Goal: Task Accomplishment & Management: Use online tool/utility

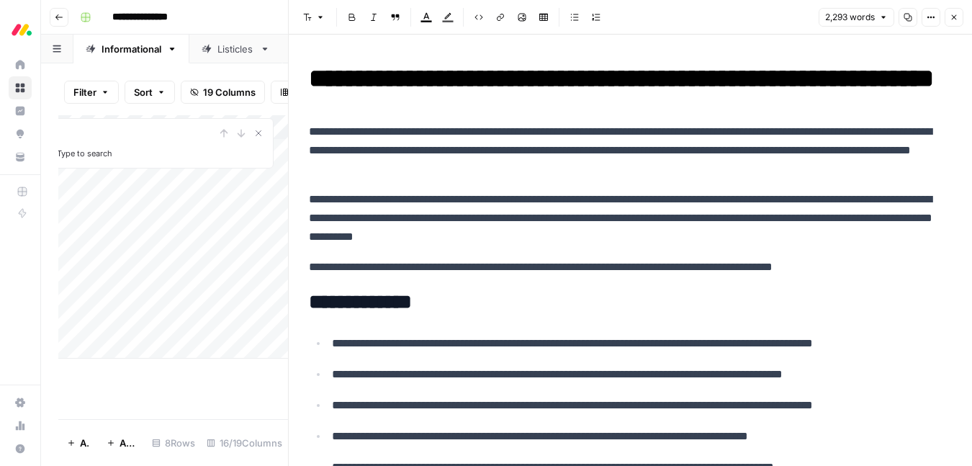
scroll to position [5196, 0]
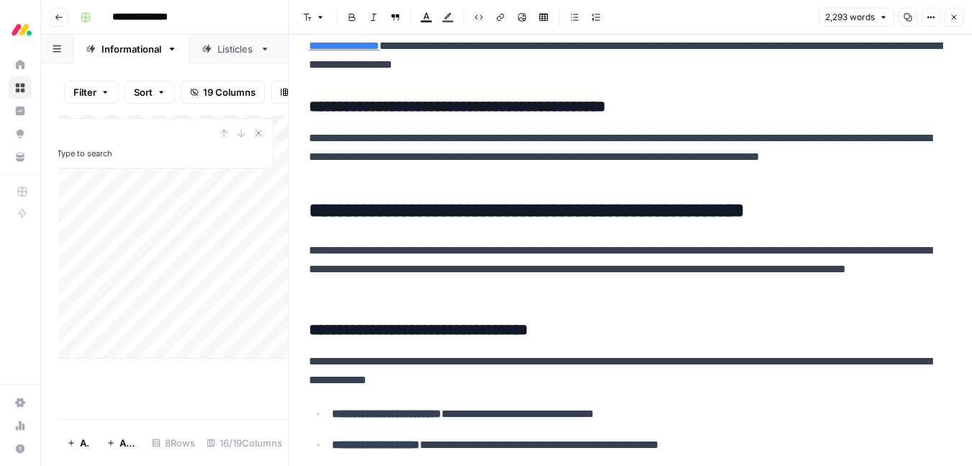
click at [536, 222] on h2 "**********" at bounding box center [630, 210] width 643 height 23
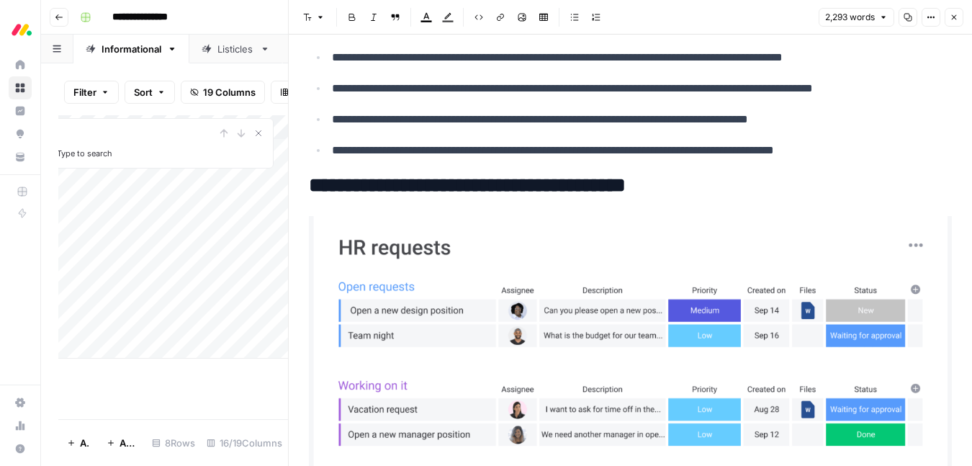
scroll to position [0, 0]
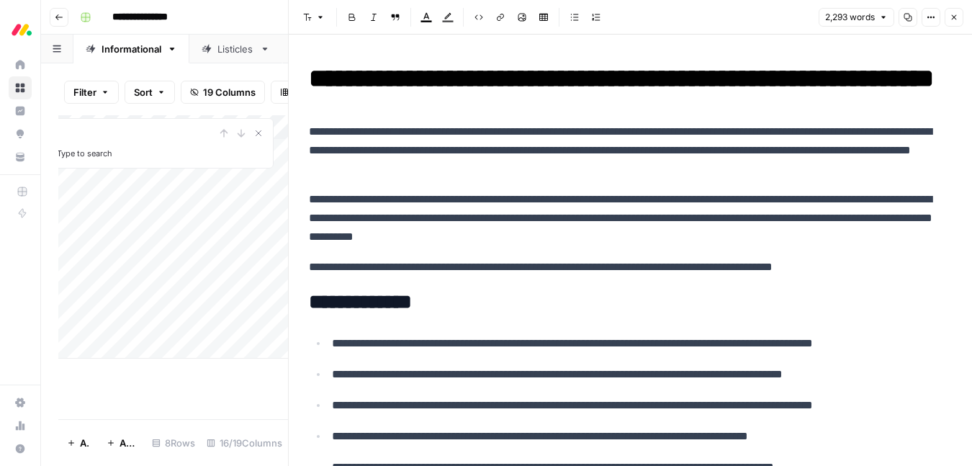
click at [536, 242] on p "**********" at bounding box center [630, 218] width 643 height 56
click at [954, 25] on button "Close" at bounding box center [953, 17] width 19 height 19
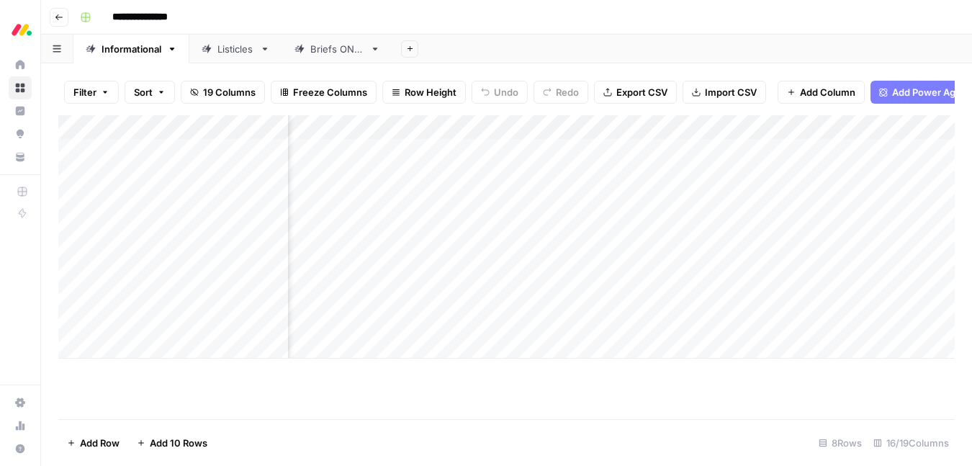
scroll to position [0, 1418]
click at [567, 272] on div "Add Column" at bounding box center [506, 236] width 896 height 243
click at [364, 276] on div "Add Column" at bounding box center [506, 236] width 896 height 243
click at [348, 275] on div "Add Column" at bounding box center [506, 236] width 896 height 243
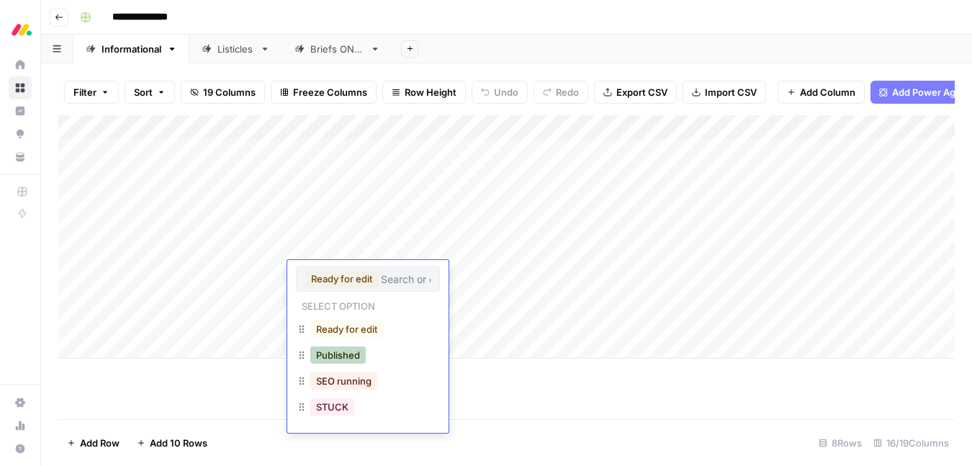
click at [343, 362] on button "Published" at bounding box center [337, 354] width 55 height 17
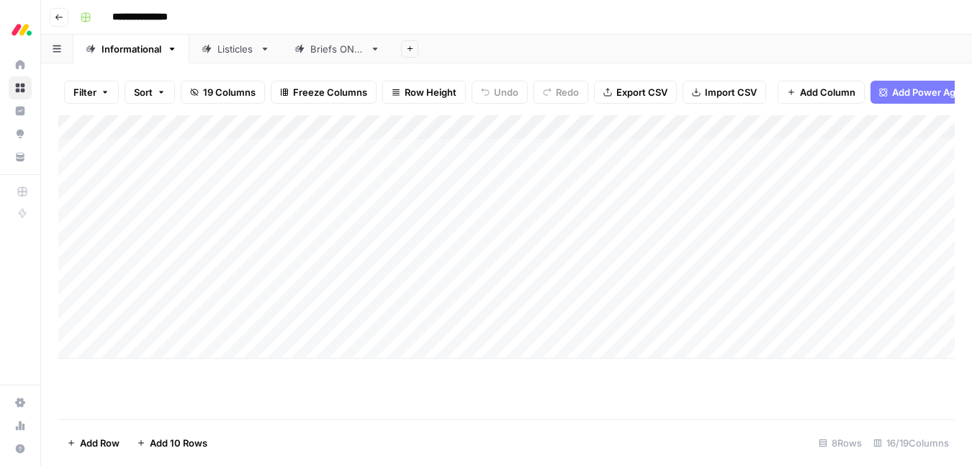
click at [341, 252] on div "Add Column" at bounding box center [506, 236] width 896 height 243
click at [338, 250] on div "Add Column" at bounding box center [506, 236] width 896 height 243
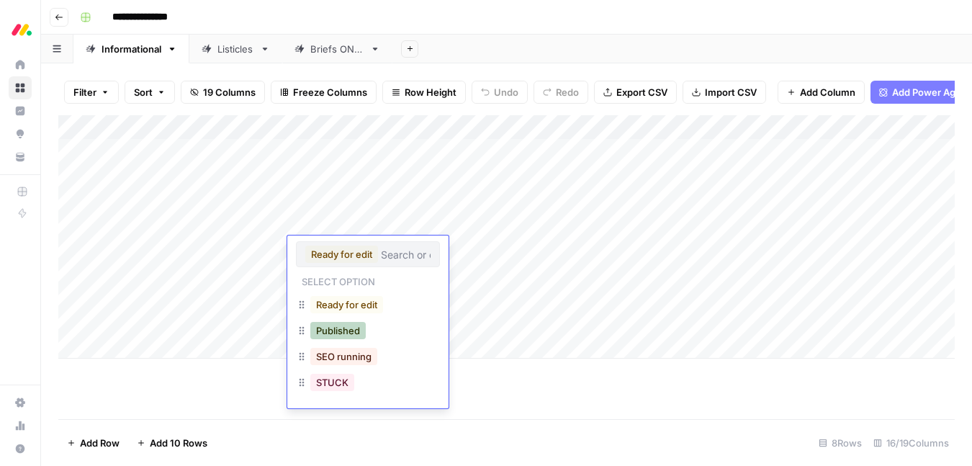
click at [336, 336] on button "Published" at bounding box center [337, 330] width 55 height 17
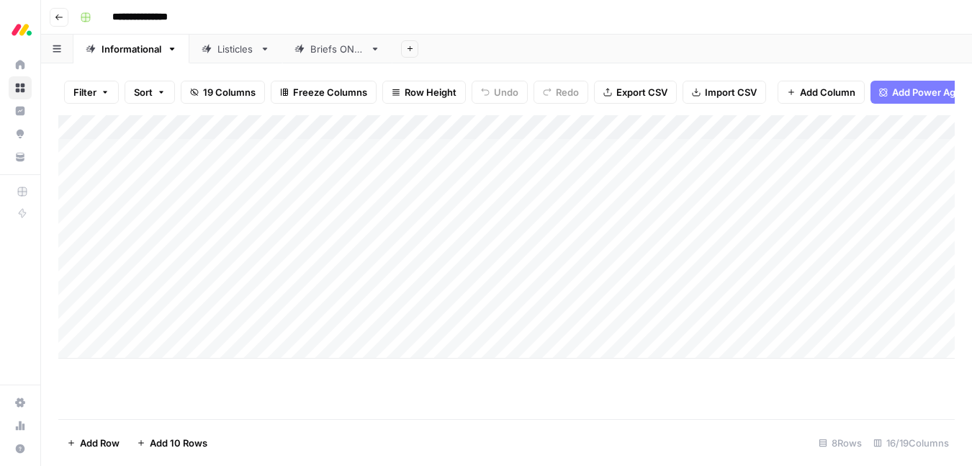
click at [359, 390] on div "Add Column" at bounding box center [506, 267] width 896 height 304
